Goal: Check status: Check status

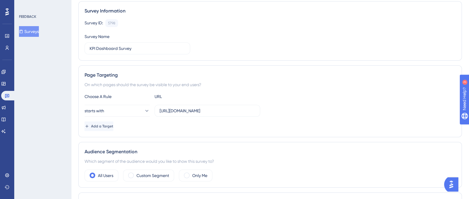
scroll to position [148, 0]
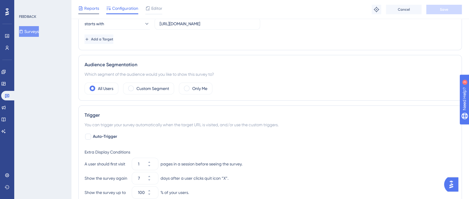
click at [86, 7] on span "Reports" at bounding box center [91, 8] width 15 height 7
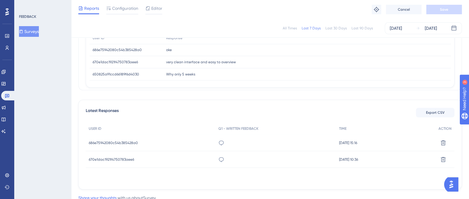
scroll to position [111, 0]
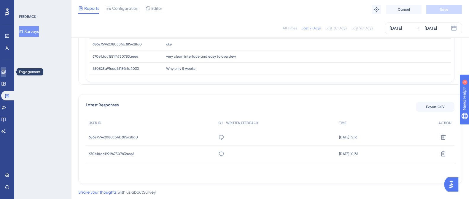
click at [5, 73] on icon at bounding box center [3, 72] width 4 height 4
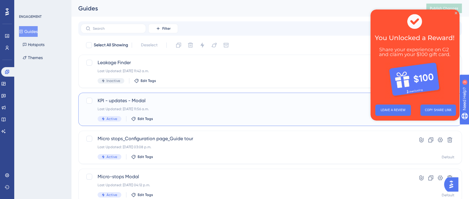
click at [154, 100] on span "KPI - updates - Modal" at bounding box center [246, 100] width 297 height 7
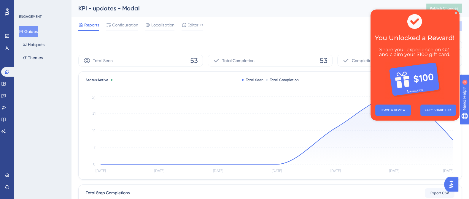
click at [457, 14] on img at bounding box center [414, 54] width 89 height 90
